Goal: Transaction & Acquisition: Purchase product/service

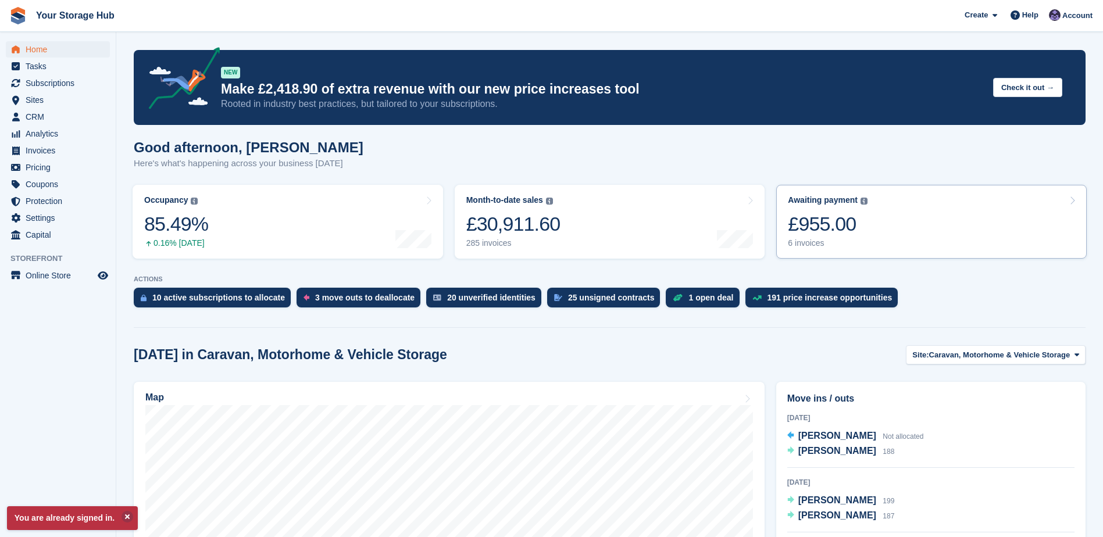
click at [822, 232] on div "£955.00" at bounding box center [828, 224] width 80 height 24
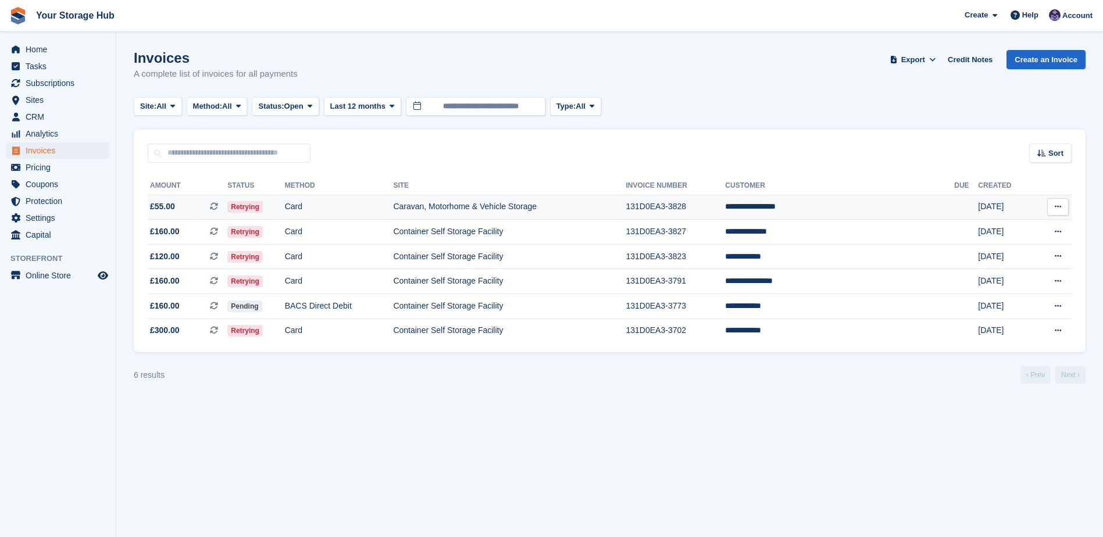
click at [218, 206] on icon at bounding box center [214, 206] width 8 height 8
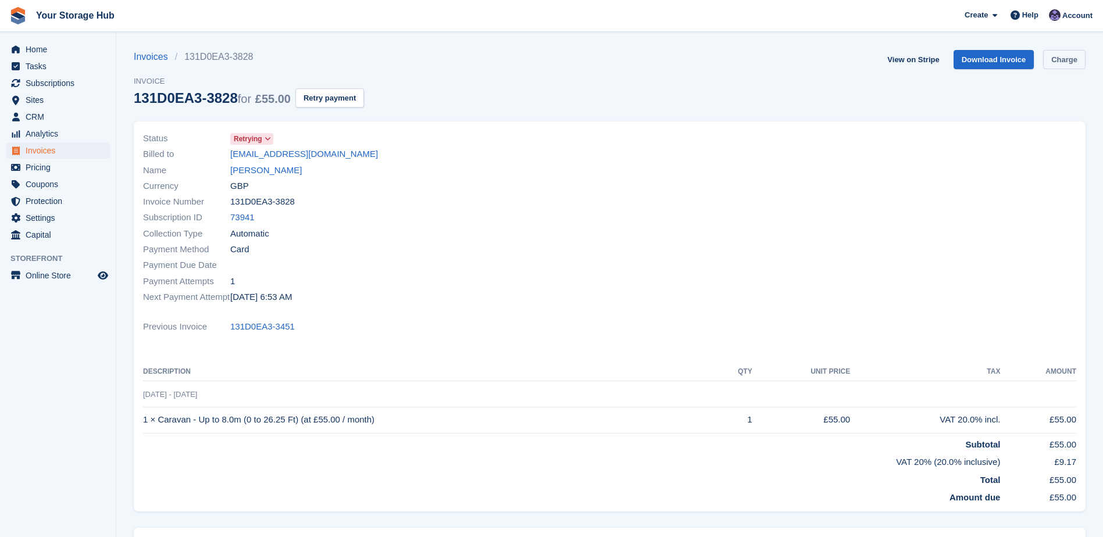
click at [1069, 51] on link "Charge" at bounding box center [1064, 59] width 42 height 19
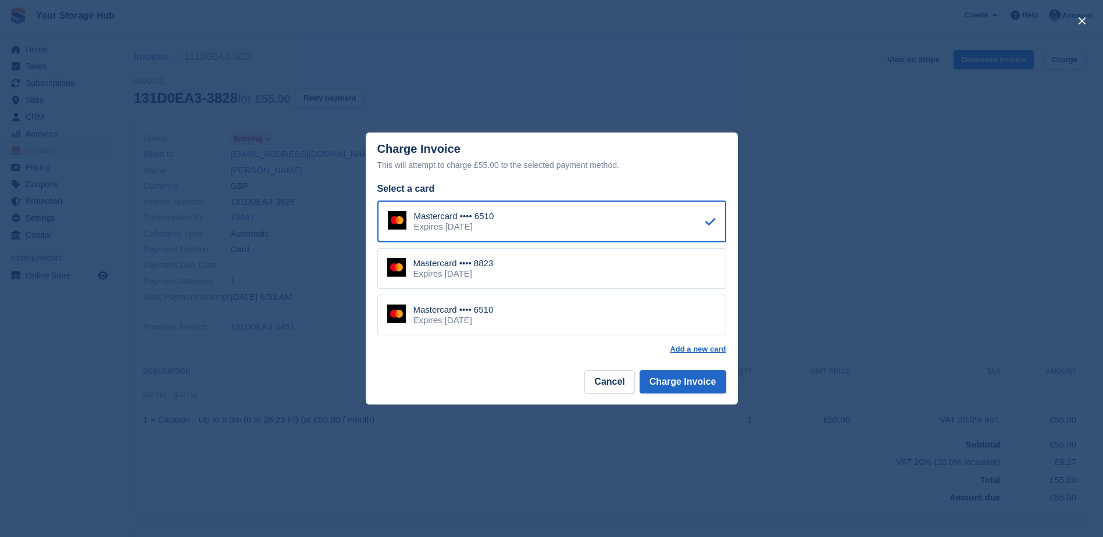
click at [509, 312] on div "Mastercard •••• 6510 Expires March 2028" at bounding box center [551, 315] width 349 height 41
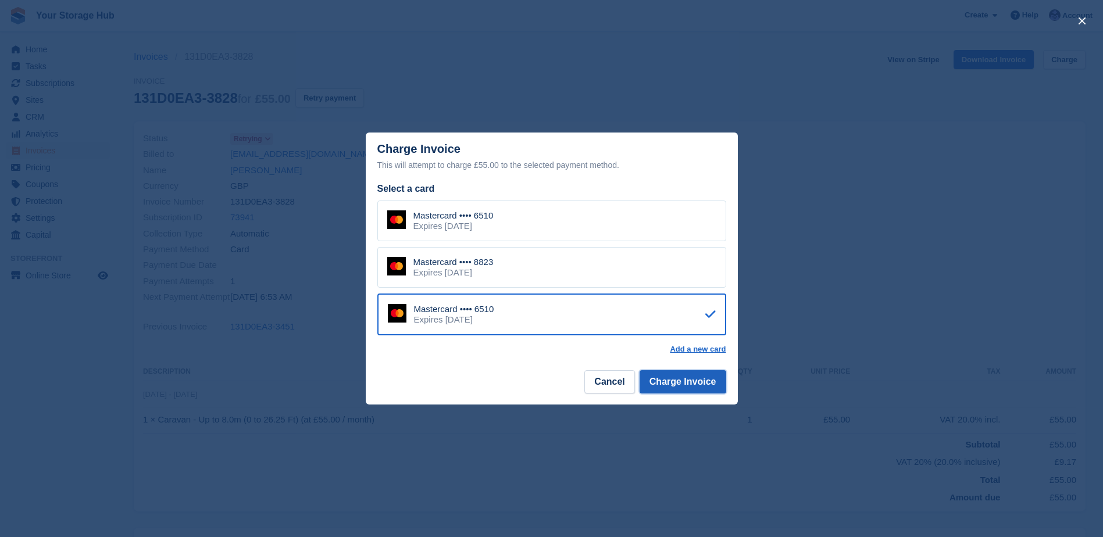
click at [696, 384] on button "Charge Invoice" at bounding box center [683, 381] width 87 height 23
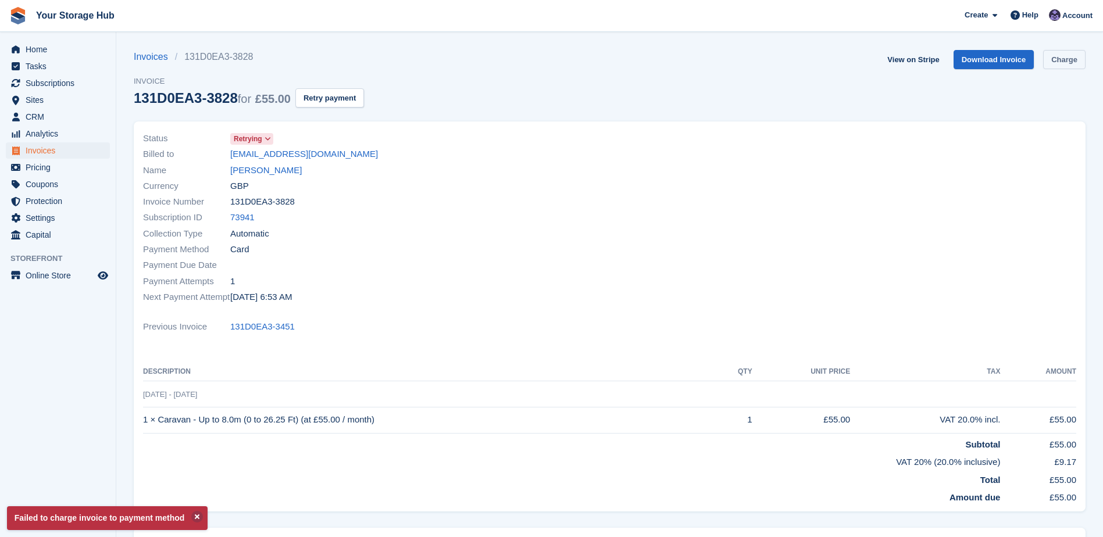
click at [1065, 63] on link "Charge" at bounding box center [1064, 59] width 42 height 19
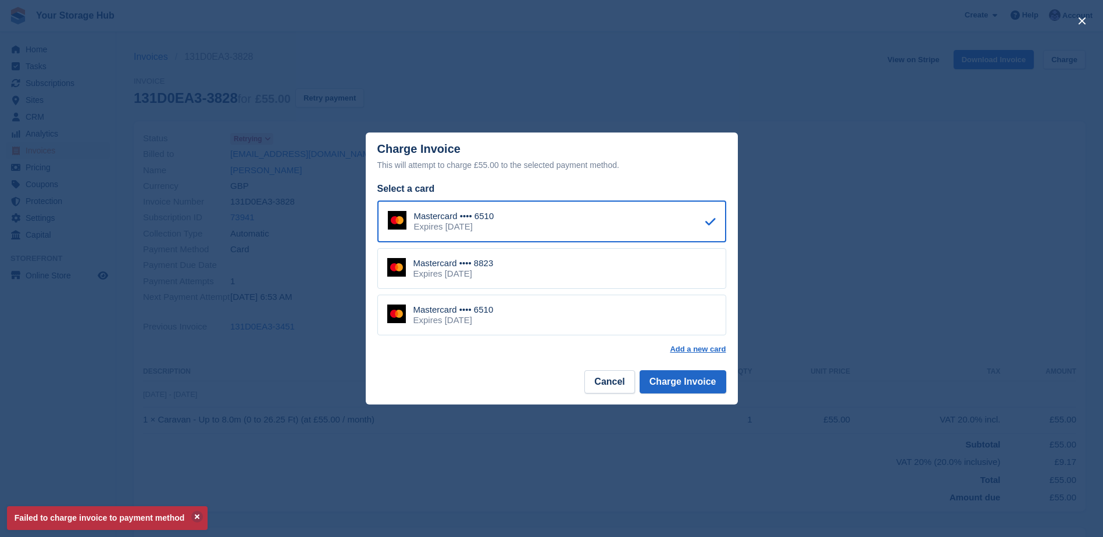
click at [535, 263] on div "Mastercard •••• 8823 Expires January 2027" at bounding box center [551, 268] width 349 height 41
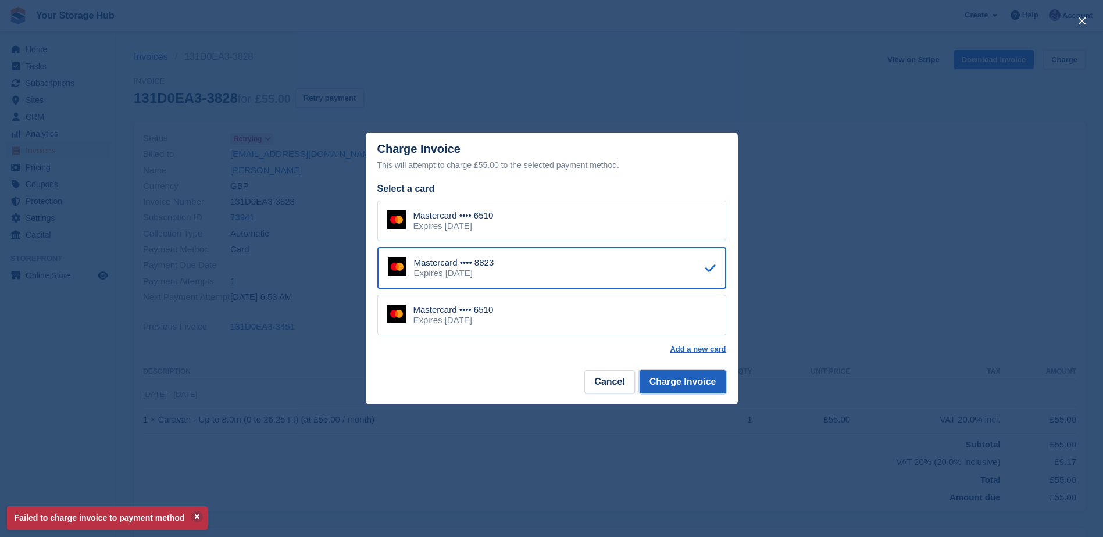
click at [669, 383] on button "Charge Invoice" at bounding box center [683, 381] width 87 height 23
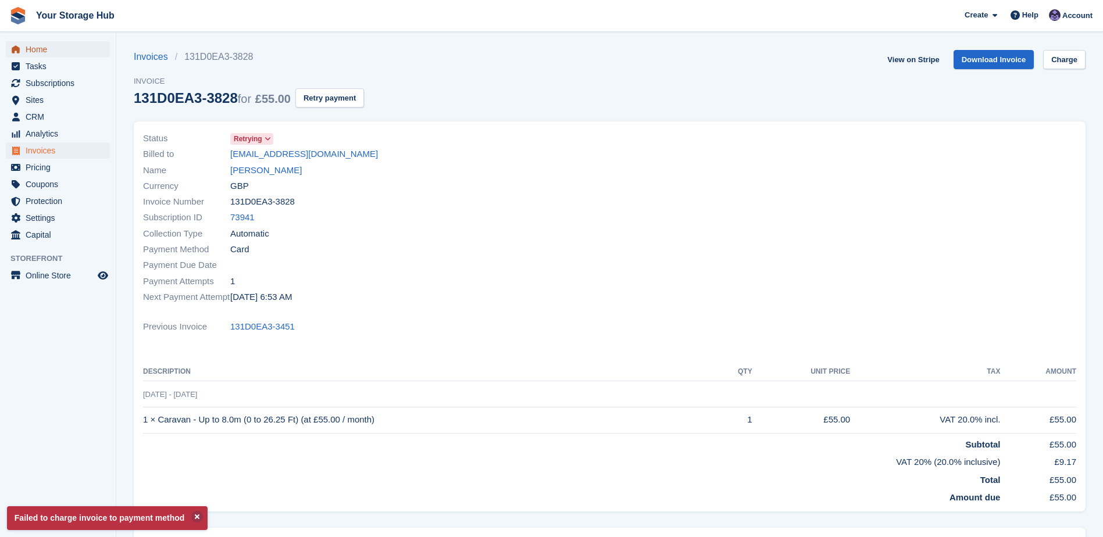
click at [31, 47] on span "Home" at bounding box center [61, 49] width 70 height 16
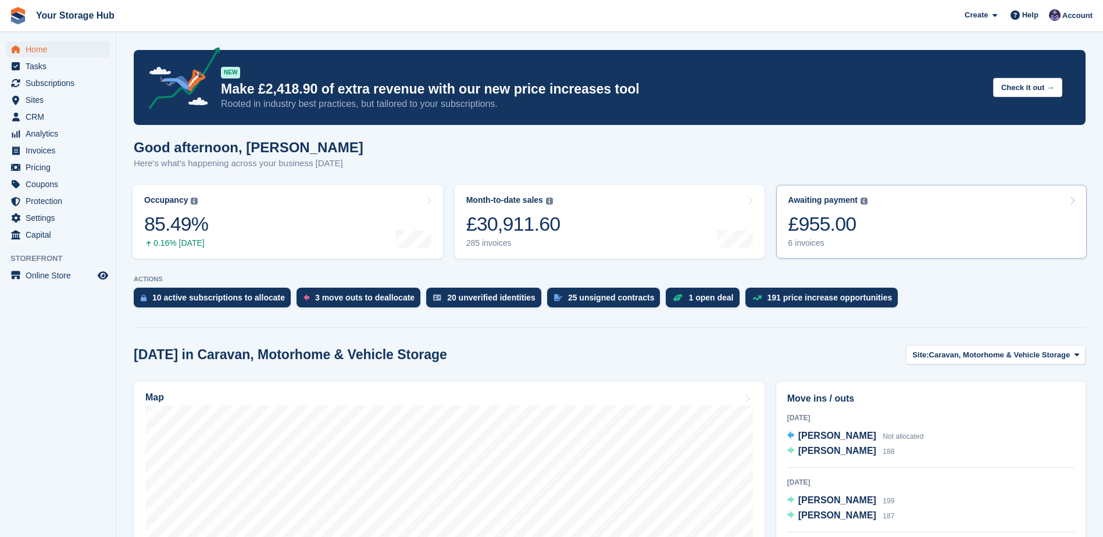
click at [846, 231] on div "£955.00" at bounding box center [828, 224] width 80 height 24
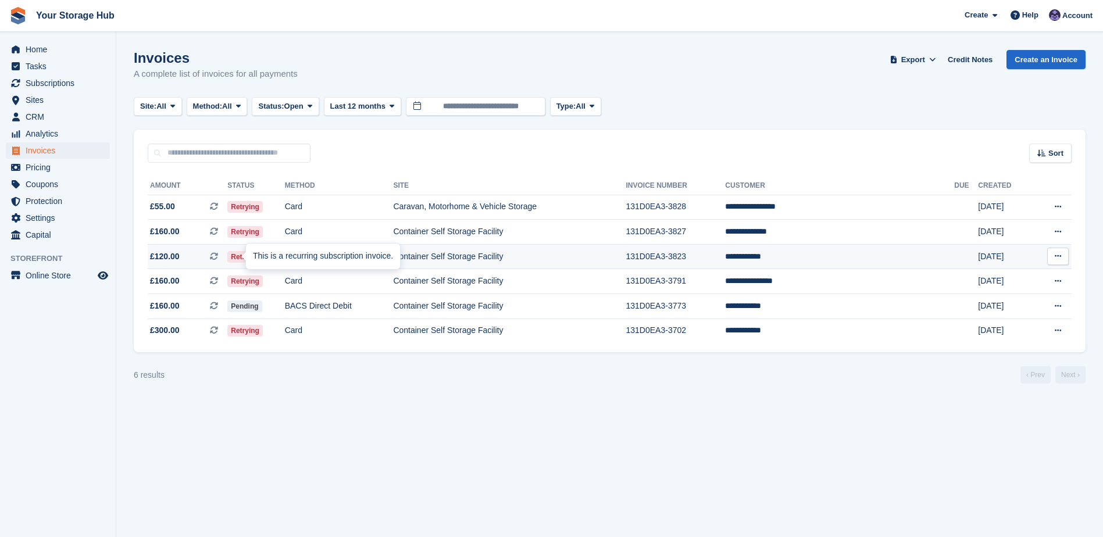
click at [218, 257] on icon at bounding box center [214, 256] width 8 height 8
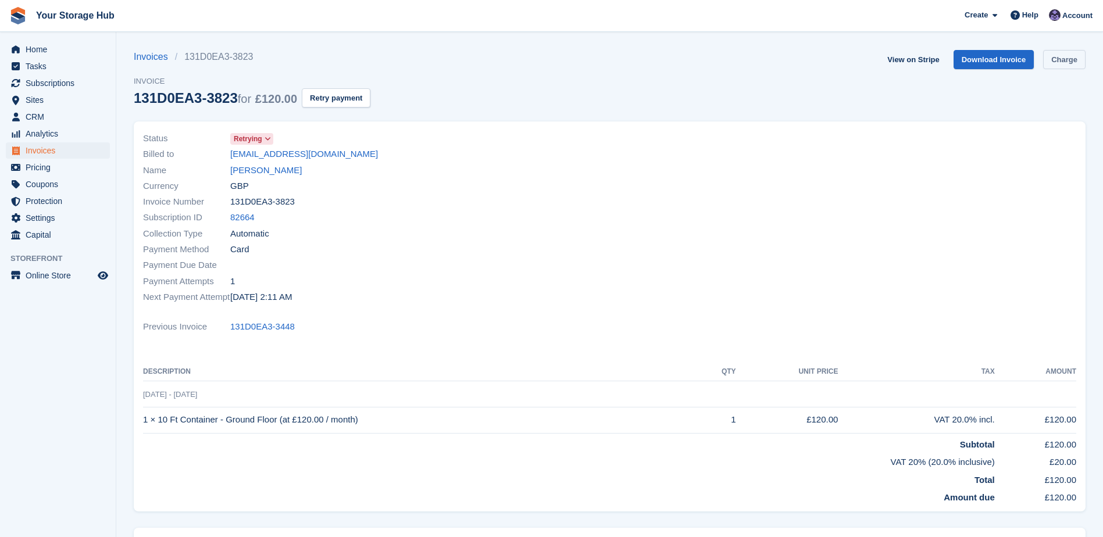
click at [1069, 57] on link "Charge" at bounding box center [1064, 59] width 42 height 19
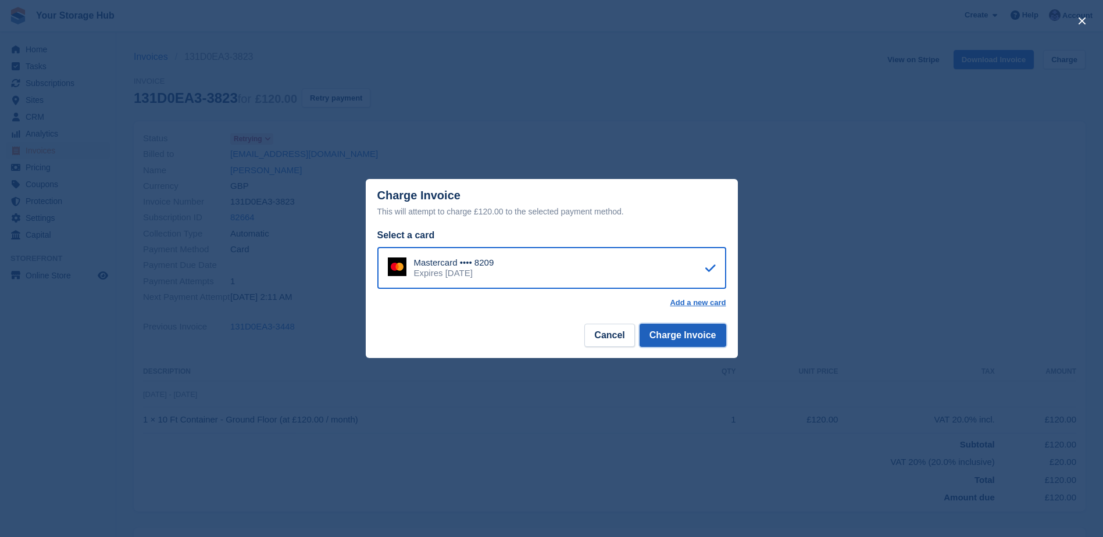
click at [685, 338] on button "Charge Invoice" at bounding box center [683, 335] width 87 height 23
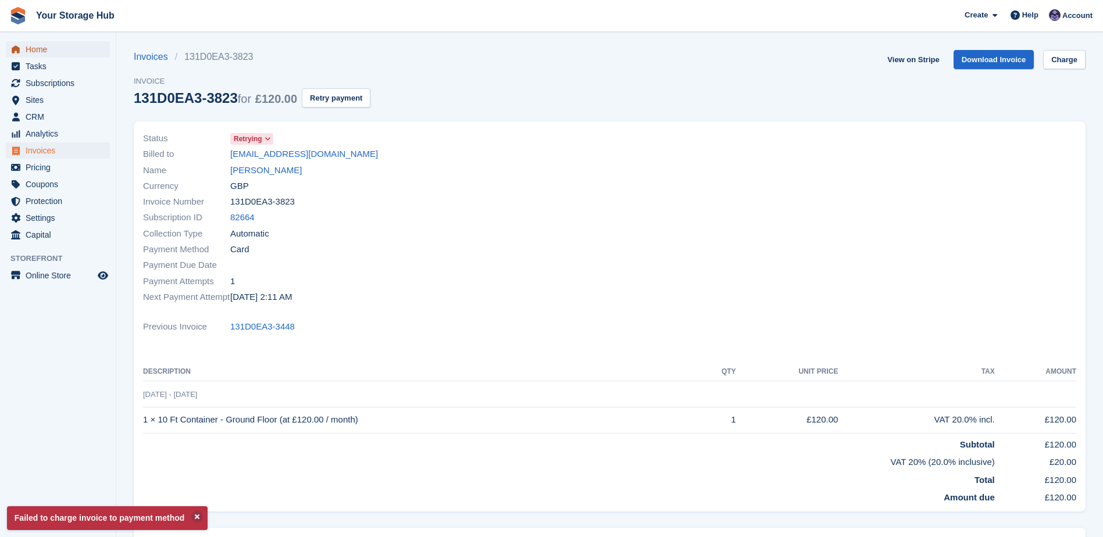
click at [26, 48] on span "Home" at bounding box center [61, 49] width 70 height 16
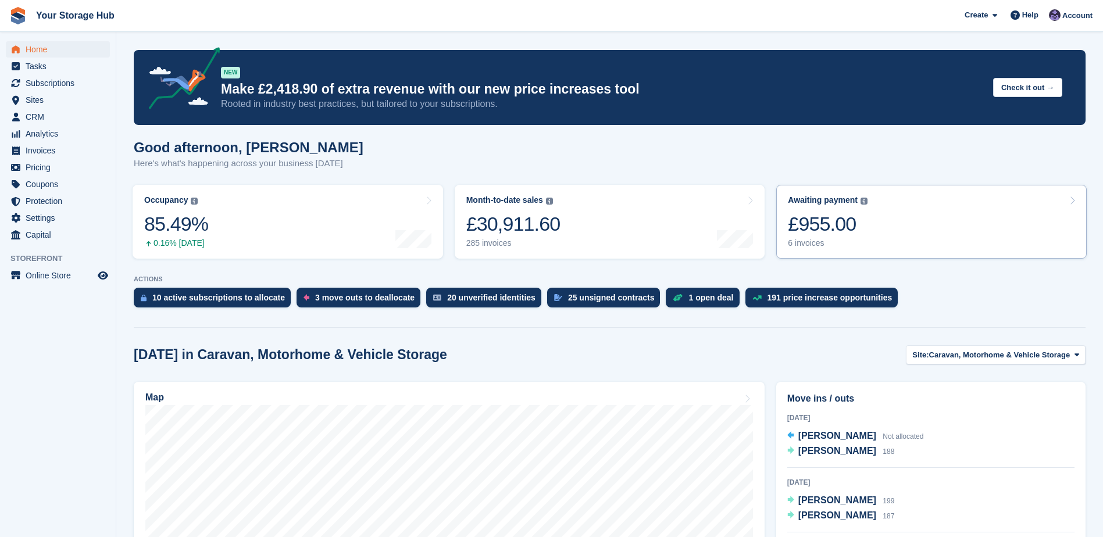
click at [806, 223] on div "£955.00" at bounding box center [828, 224] width 80 height 24
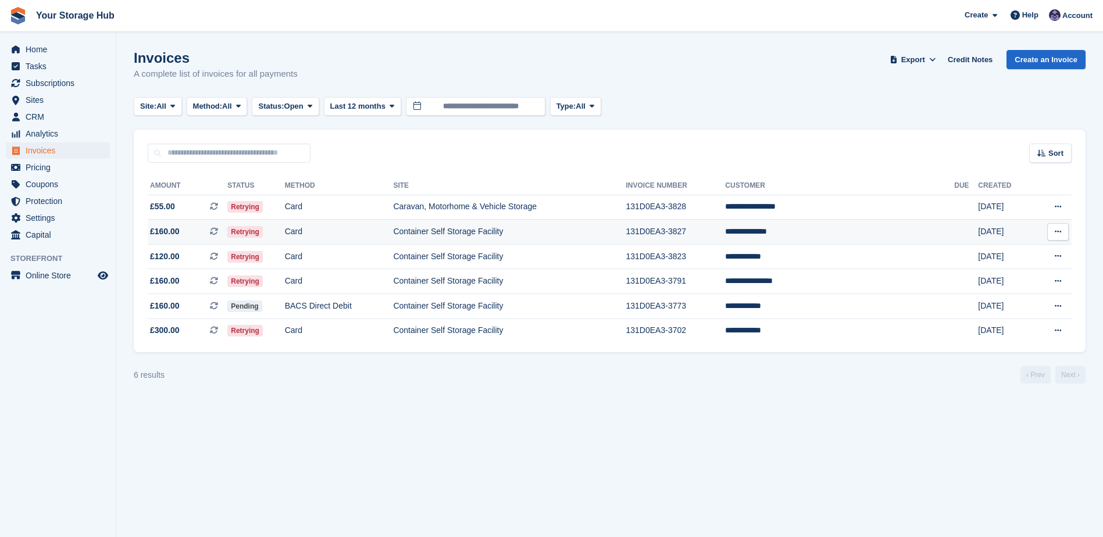
click at [218, 233] on icon at bounding box center [214, 231] width 8 height 8
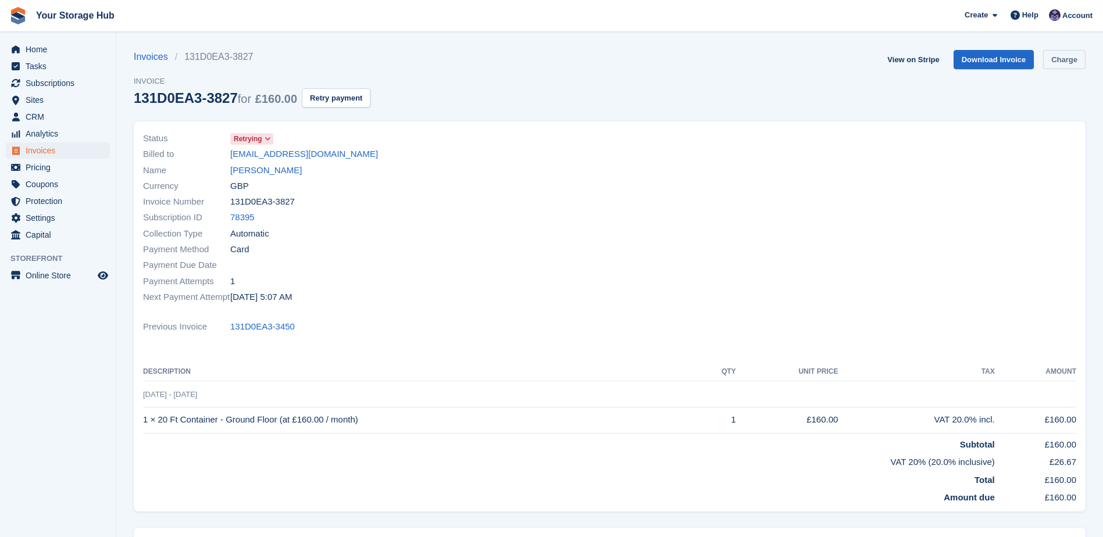
click at [1069, 62] on link "Charge" at bounding box center [1064, 59] width 42 height 19
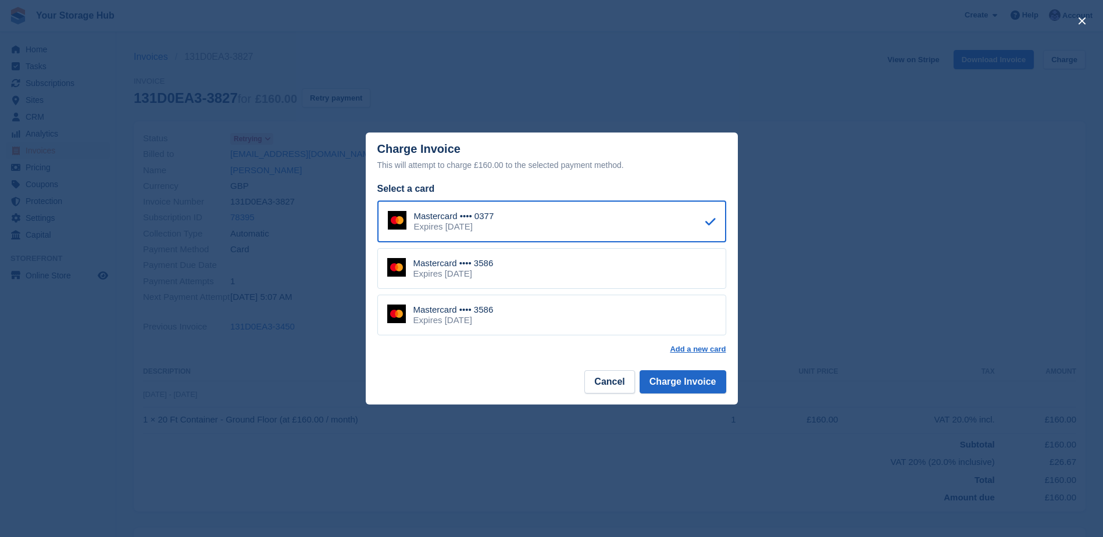
click at [512, 270] on div "Mastercard •••• 3586 Expires April 2030" at bounding box center [551, 268] width 349 height 41
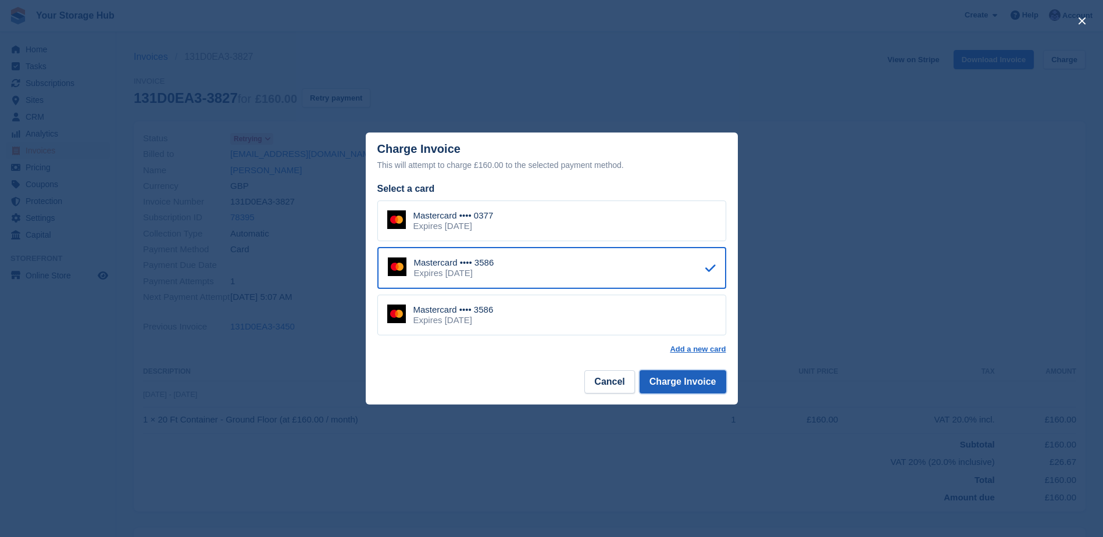
click at [666, 376] on button "Charge Invoice" at bounding box center [683, 381] width 87 height 23
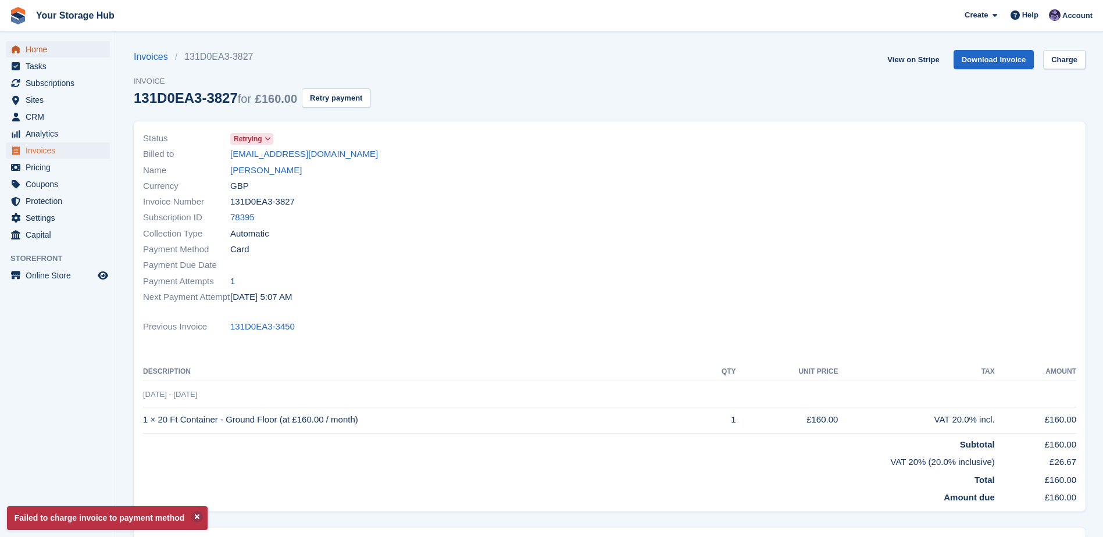
click at [63, 47] on span "Home" at bounding box center [61, 49] width 70 height 16
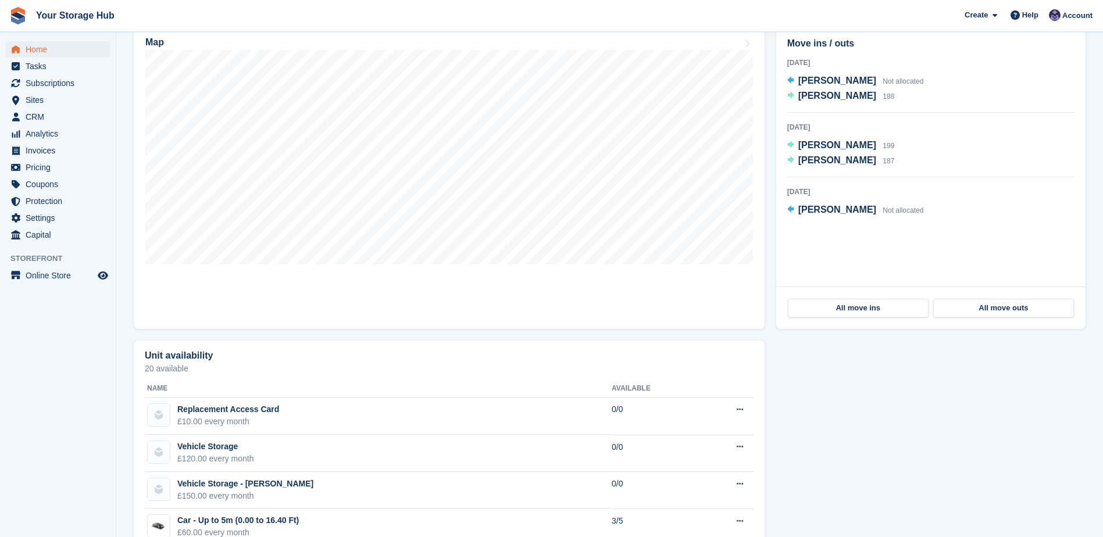
scroll to position [349, 0]
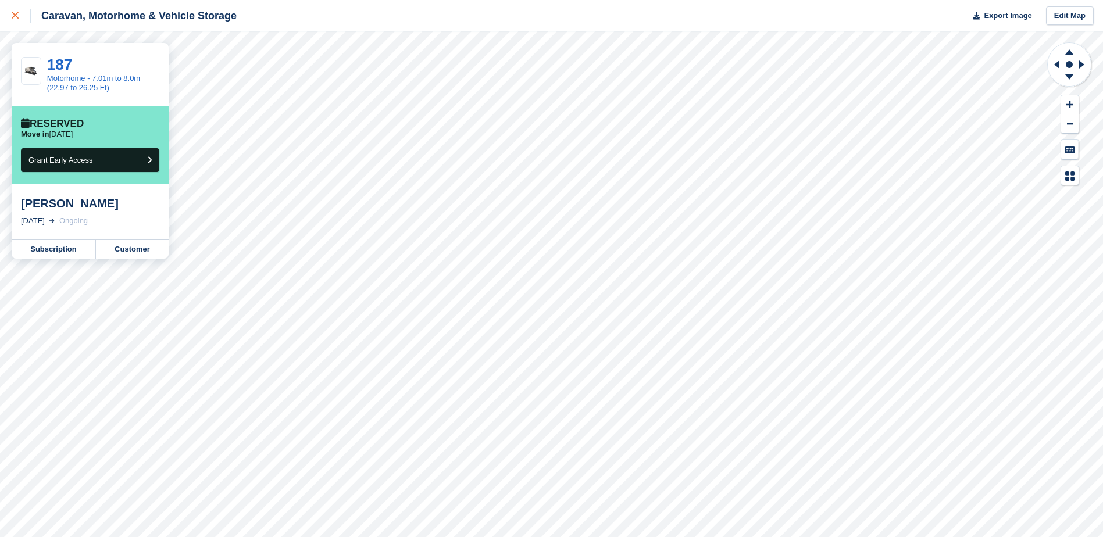
click at [19, 10] on div at bounding box center [21, 16] width 19 height 14
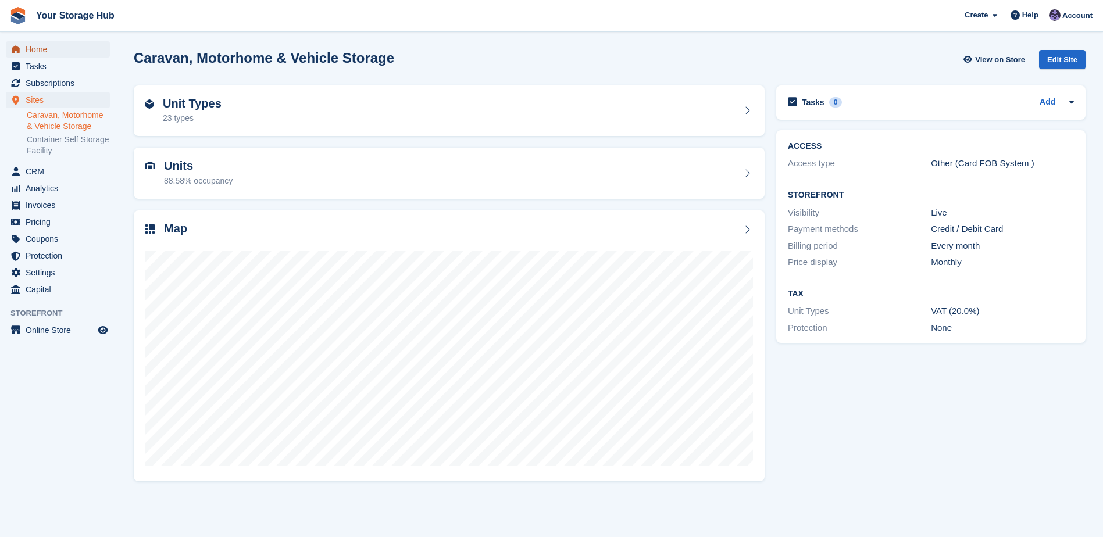
click at [24, 51] on link "Home" at bounding box center [58, 49] width 104 height 16
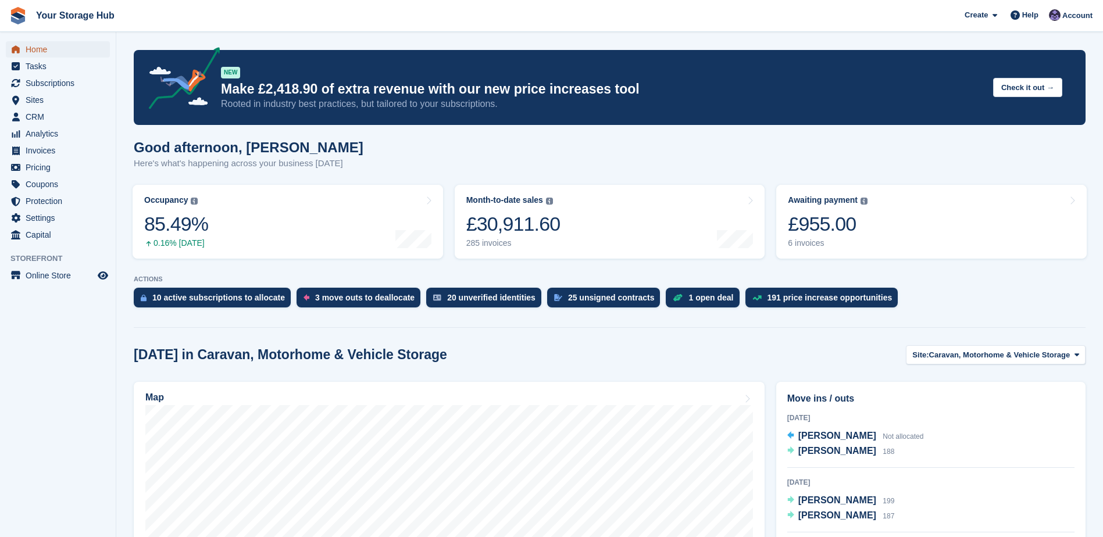
click at [60, 51] on span "Home" at bounding box center [61, 49] width 70 height 16
click at [56, 87] on span "Subscriptions" at bounding box center [61, 83] width 70 height 16
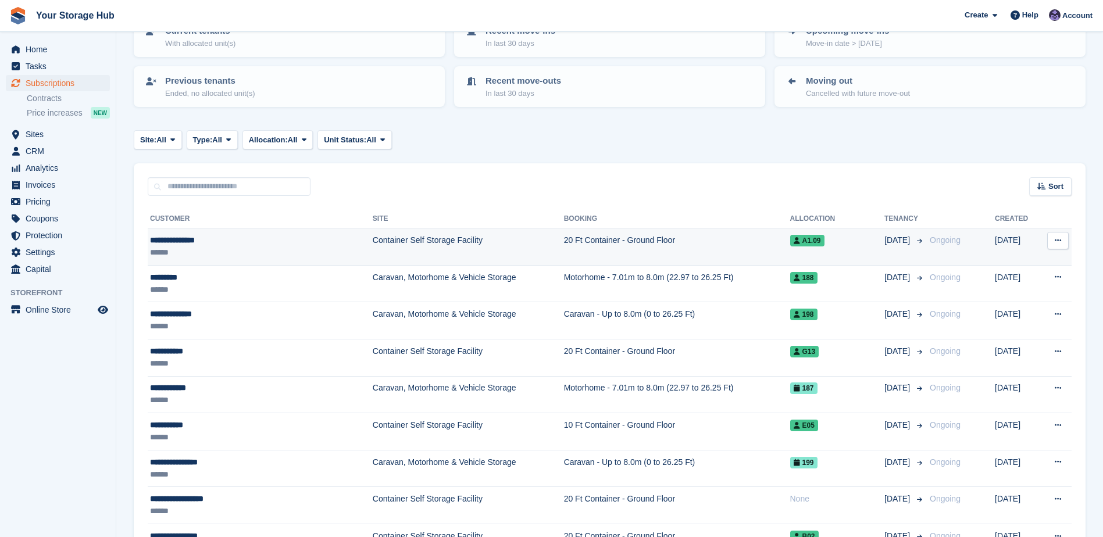
scroll to position [116, 0]
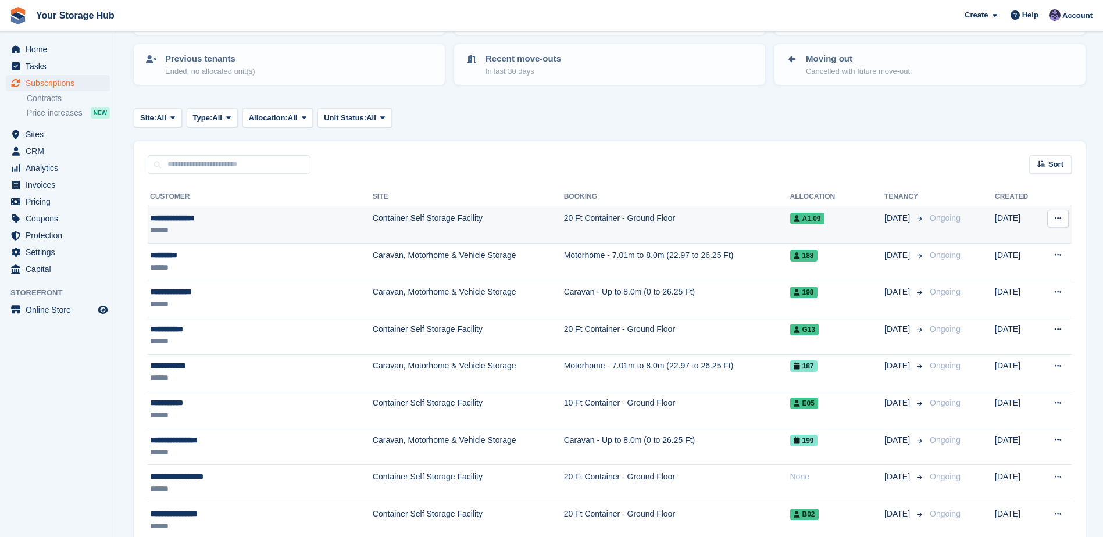
click at [187, 217] on div "**********" at bounding box center [233, 218] width 166 height 12
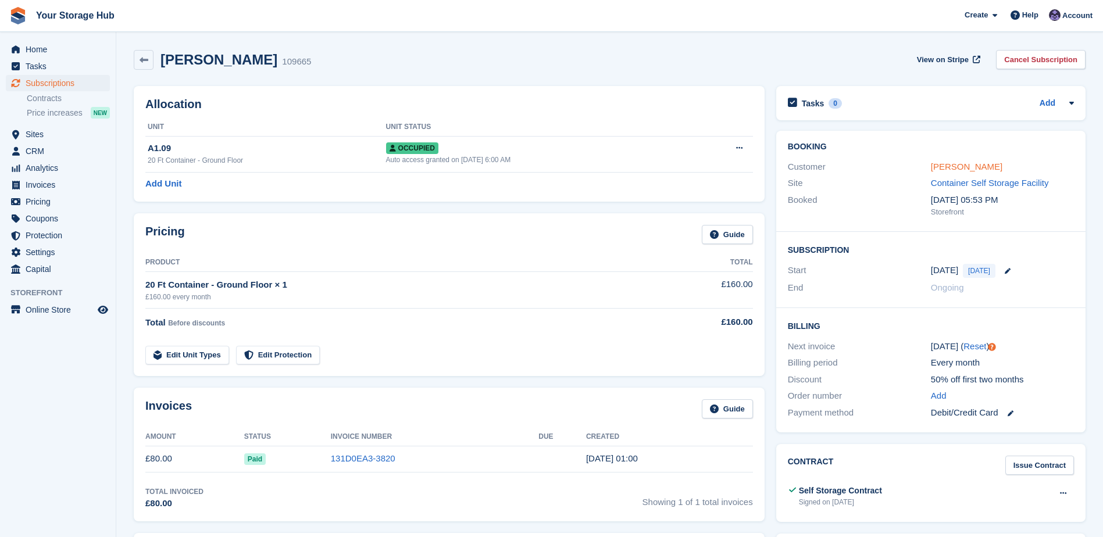
click at [972, 167] on link "Rhiannon Stokes" at bounding box center [967, 167] width 72 height 10
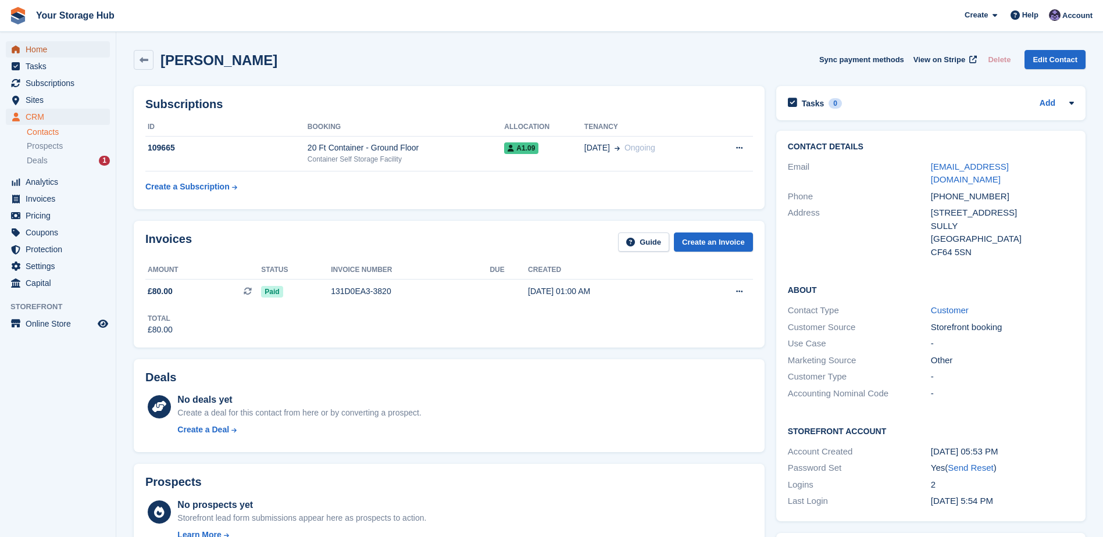
click at [27, 48] on span "Home" at bounding box center [61, 49] width 70 height 16
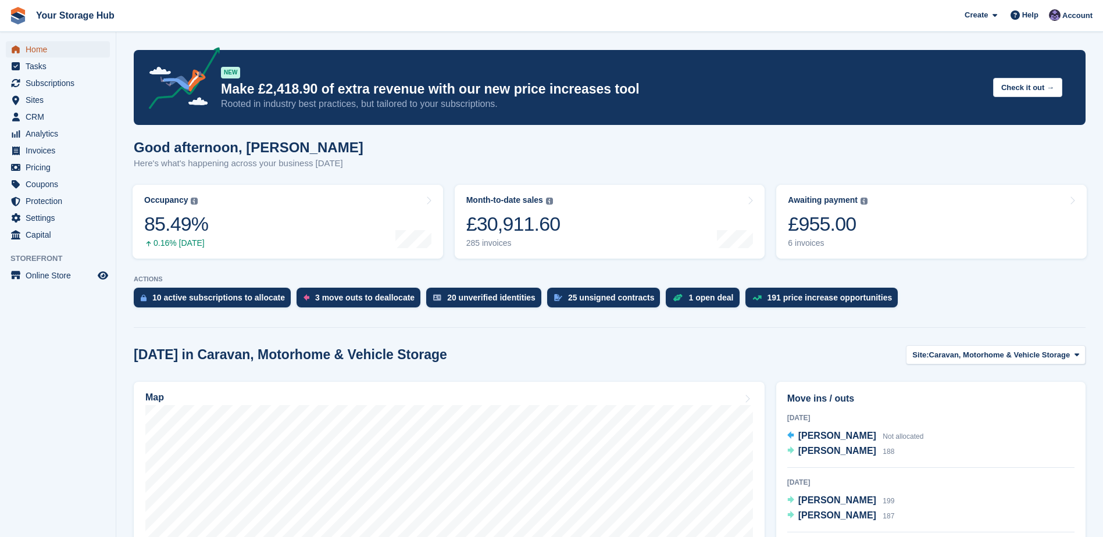
click at [45, 54] on span "Home" at bounding box center [61, 49] width 70 height 16
click at [838, 227] on div "£955.00" at bounding box center [828, 224] width 80 height 24
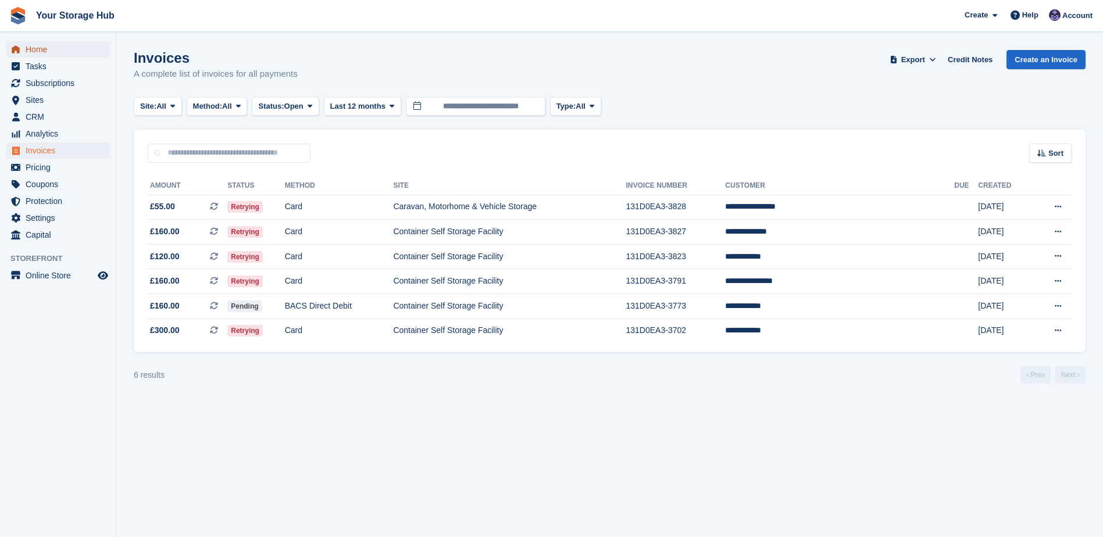
click at [53, 52] on span "Home" at bounding box center [61, 49] width 70 height 16
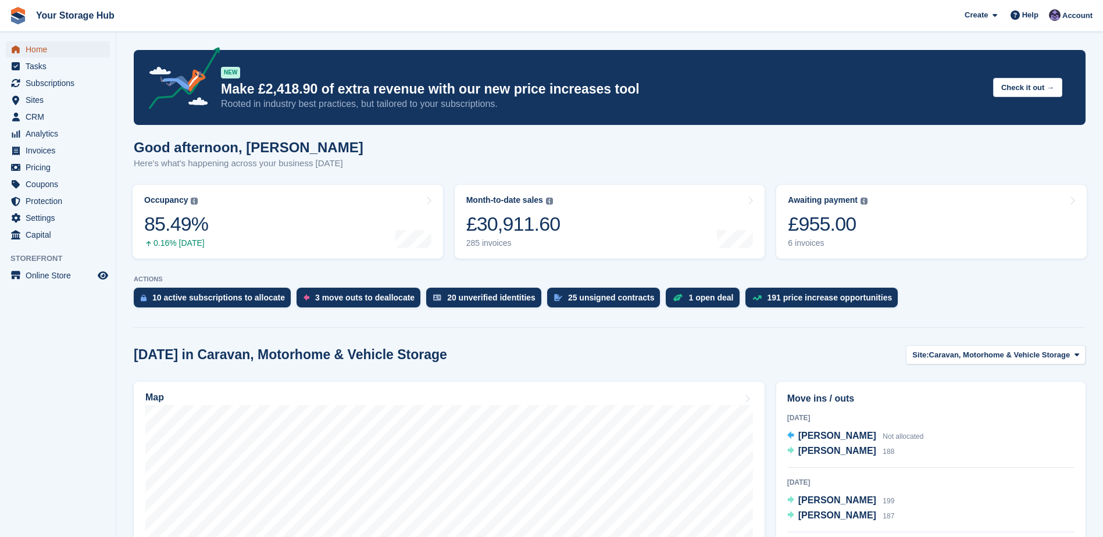
click at [35, 49] on span "Home" at bounding box center [61, 49] width 70 height 16
click at [37, 49] on span "Home" at bounding box center [61, 49] width 70 height 16
click at [60, 51] on span "Home" at bounding box center [61, 49] width 70 height 16
